Goal: Find specific page/section: Find specific page/section

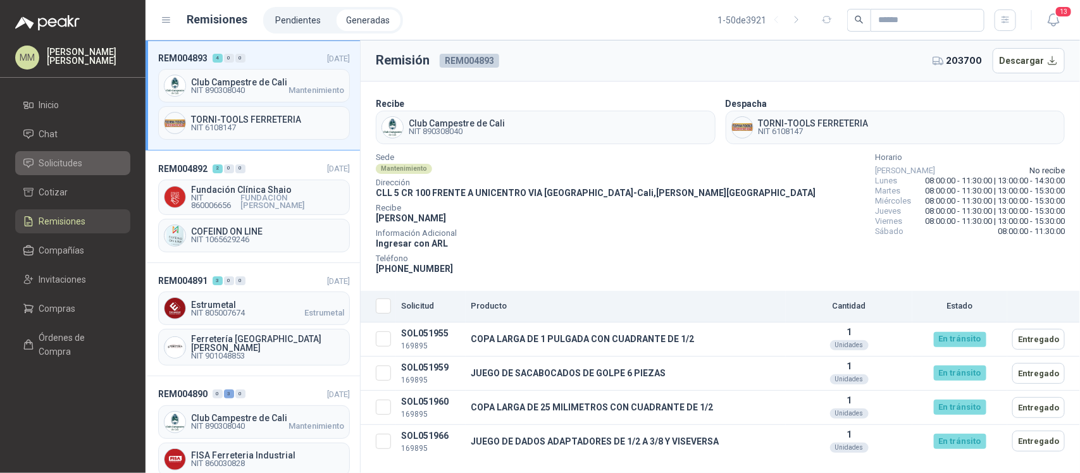
click at [57, 163] on span "Solicitudes" at bounding box center [61, 163] width 44 height 14
